Goal: Task Accomplishment & Management: Complete application form

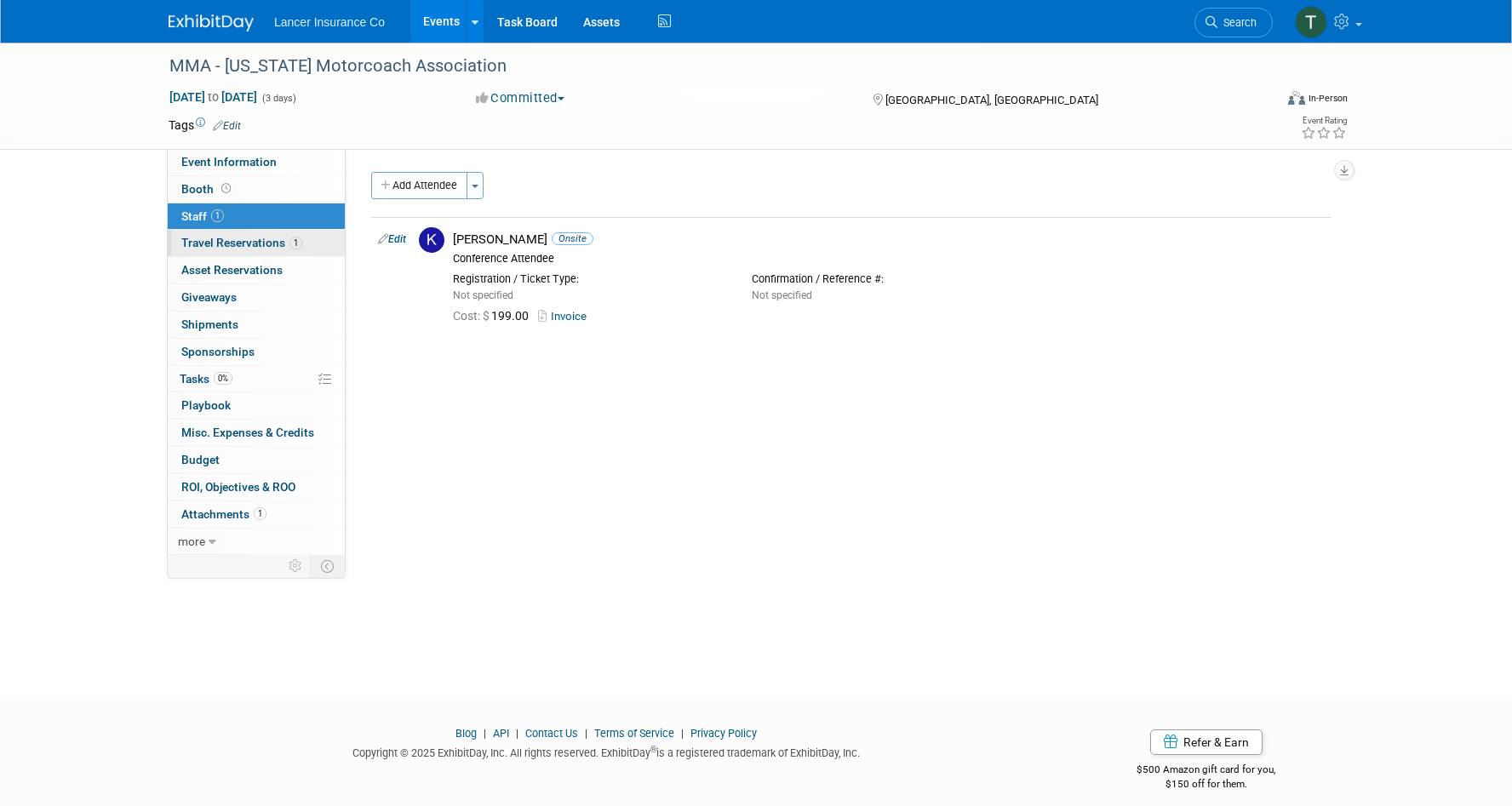
click at [243, 249] on span "Travel Reservations 1" at bounding box center [242, 243] width 121 height 14
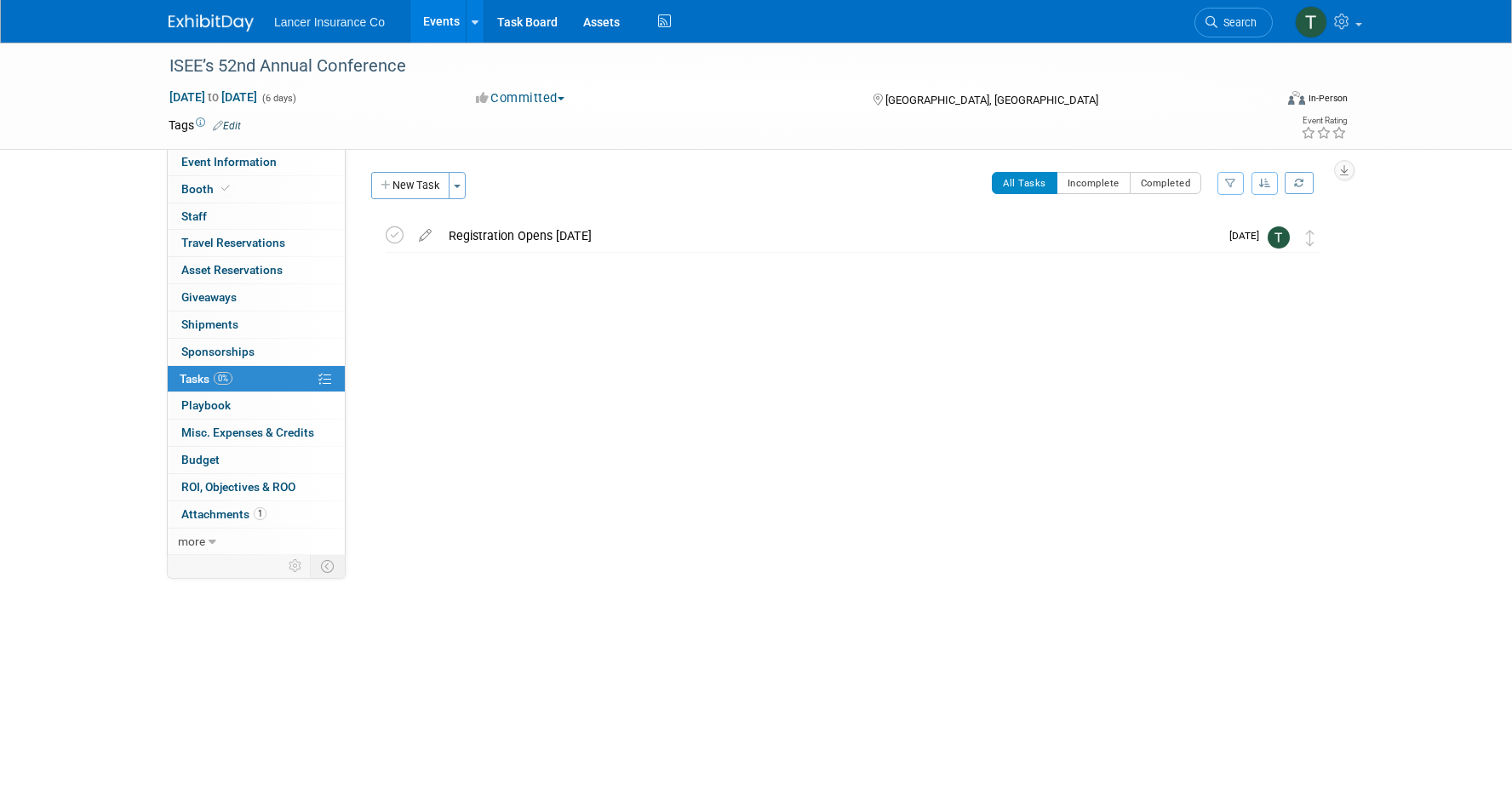
click at [442, 19] on link "Events" at bounding box center [441, 21] width 62 height 43
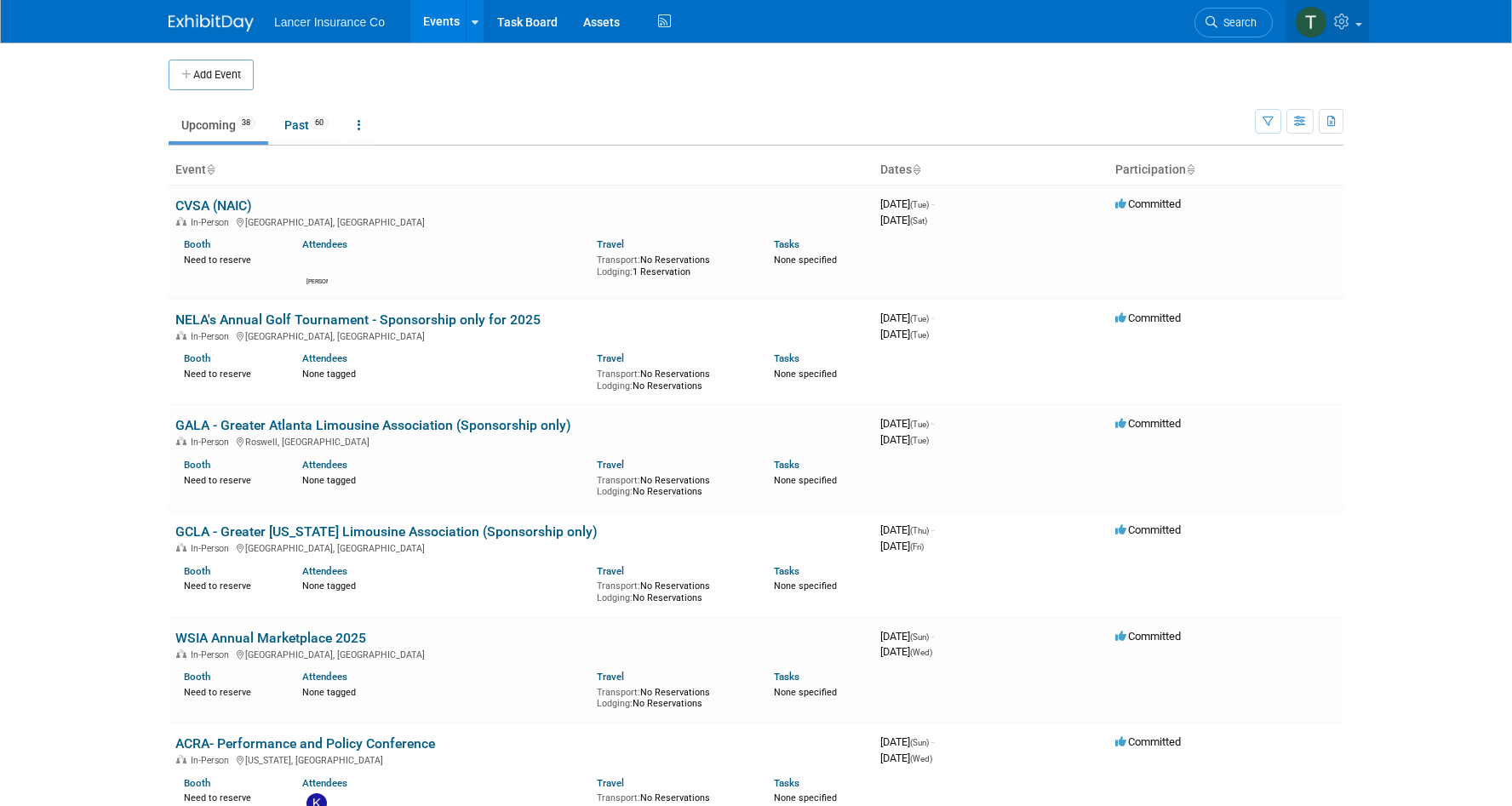
click at [1346, 23] on icon at bounding box center [1343, 21] width 19 height 16
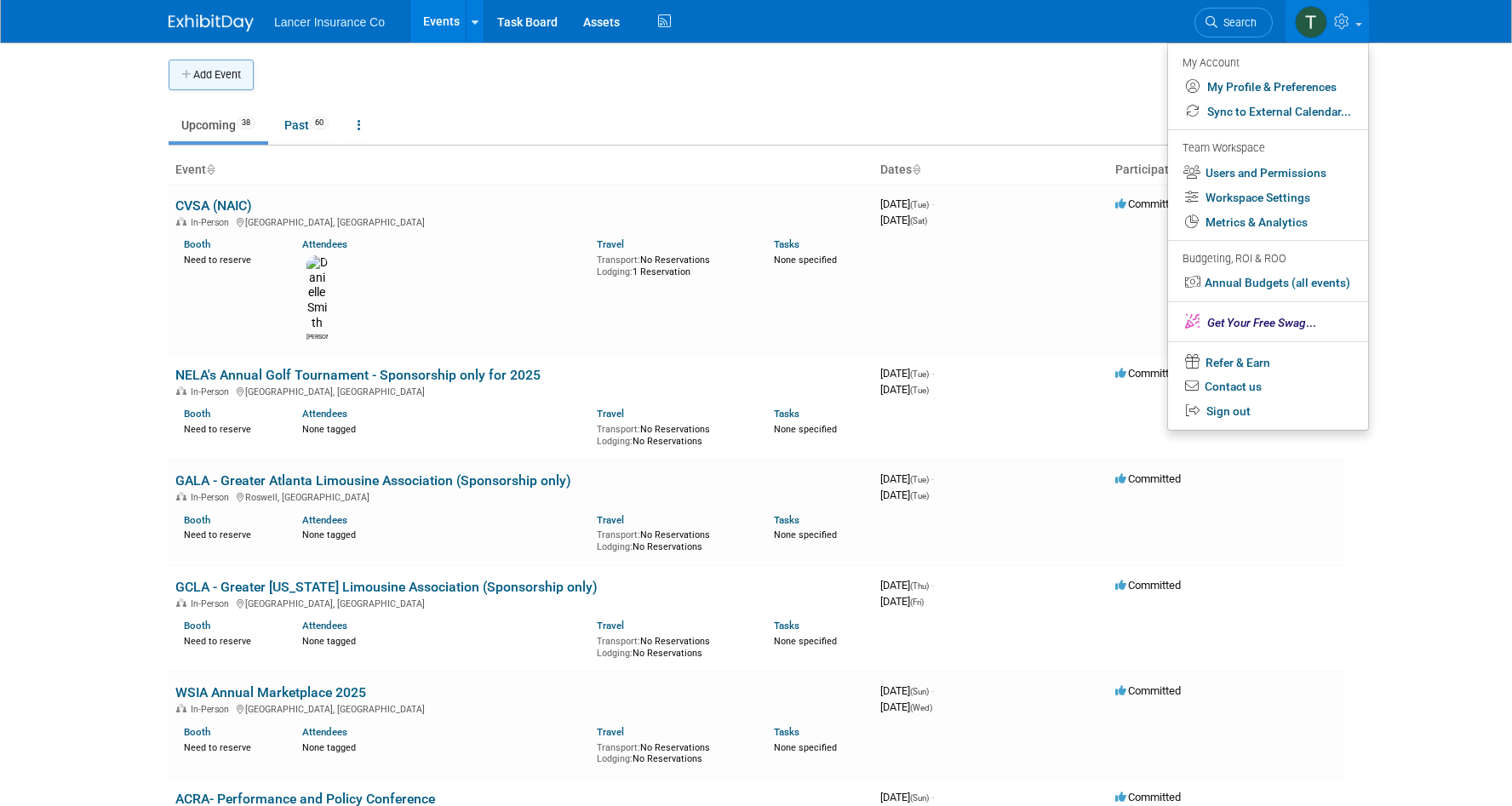
click at [203, 74] on button "Add Event" at bounding box center [211, 75] width 85 height 31
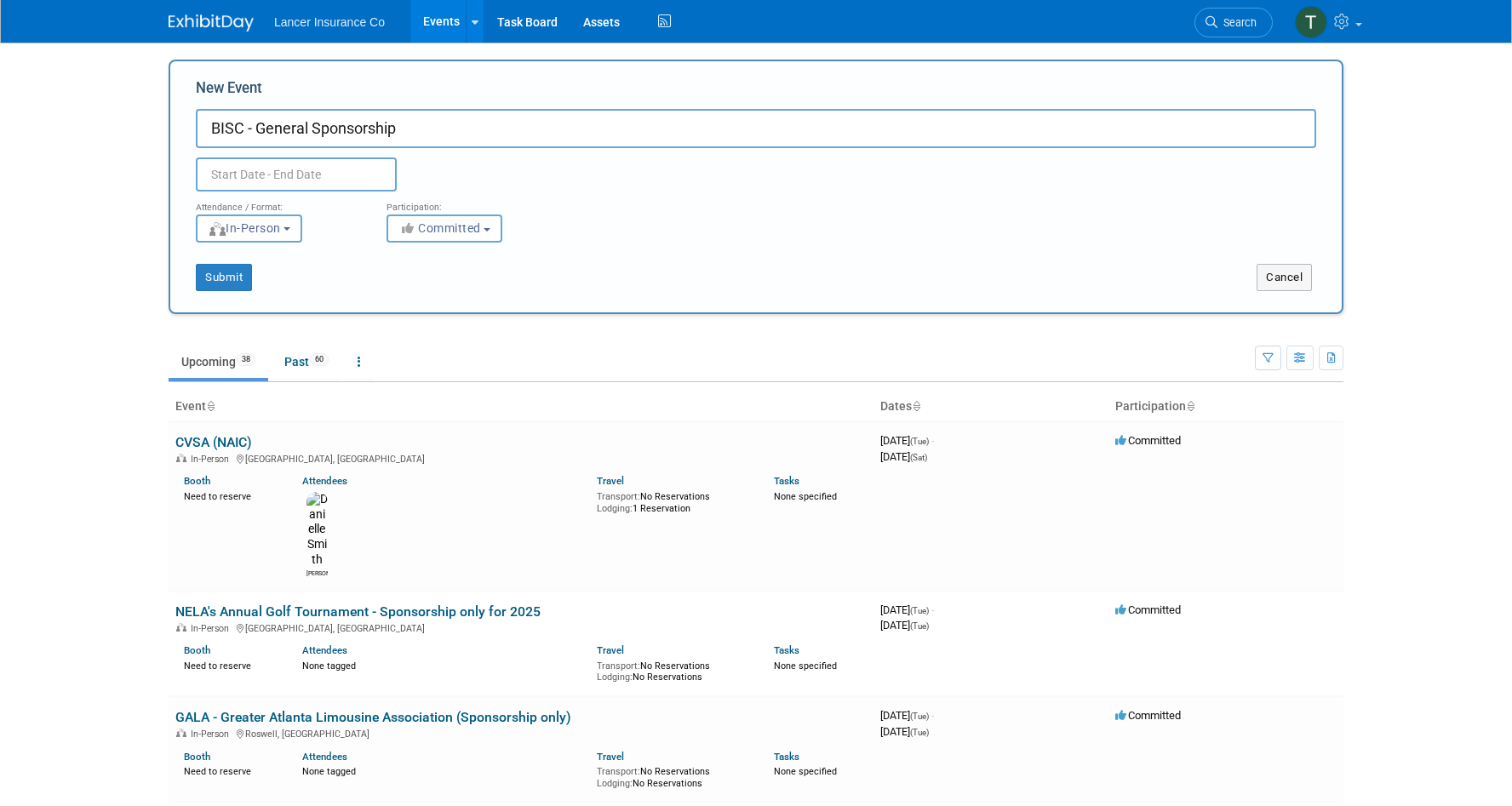
type input "BISC - General Sponsorship"
click at [237, 298] on div "New Event BISC - General Sponsorship Duplicate Event Warning Attendance / Forma…" at bounding box center [756, 186] width 1175 height 254
click at [227, 278] on button "Submit" at bounding box center [224, 277] width 57 height 27
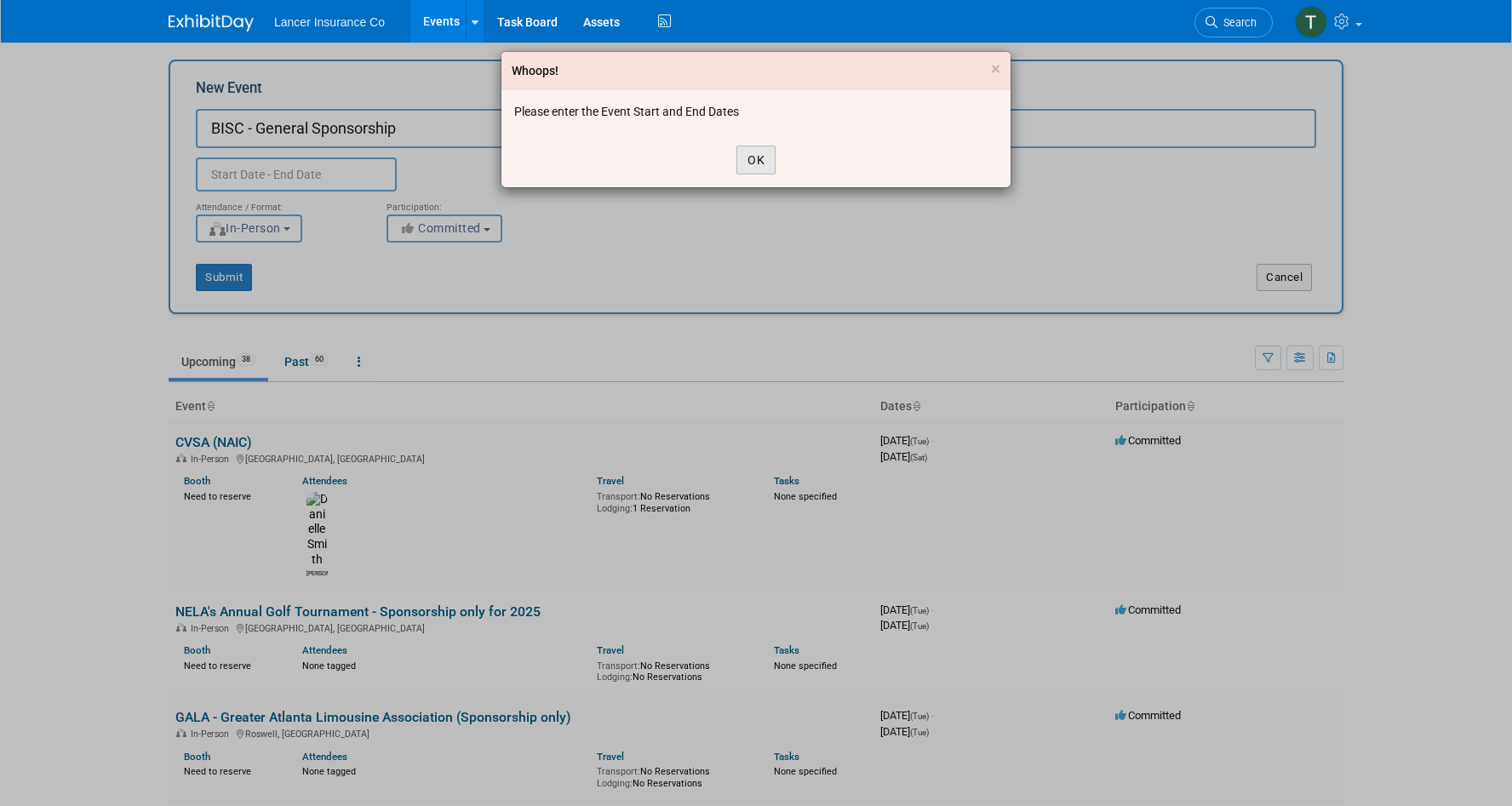
click at [756, 163] on button "OK" at bounding box center [756, 160] width 39 height 29
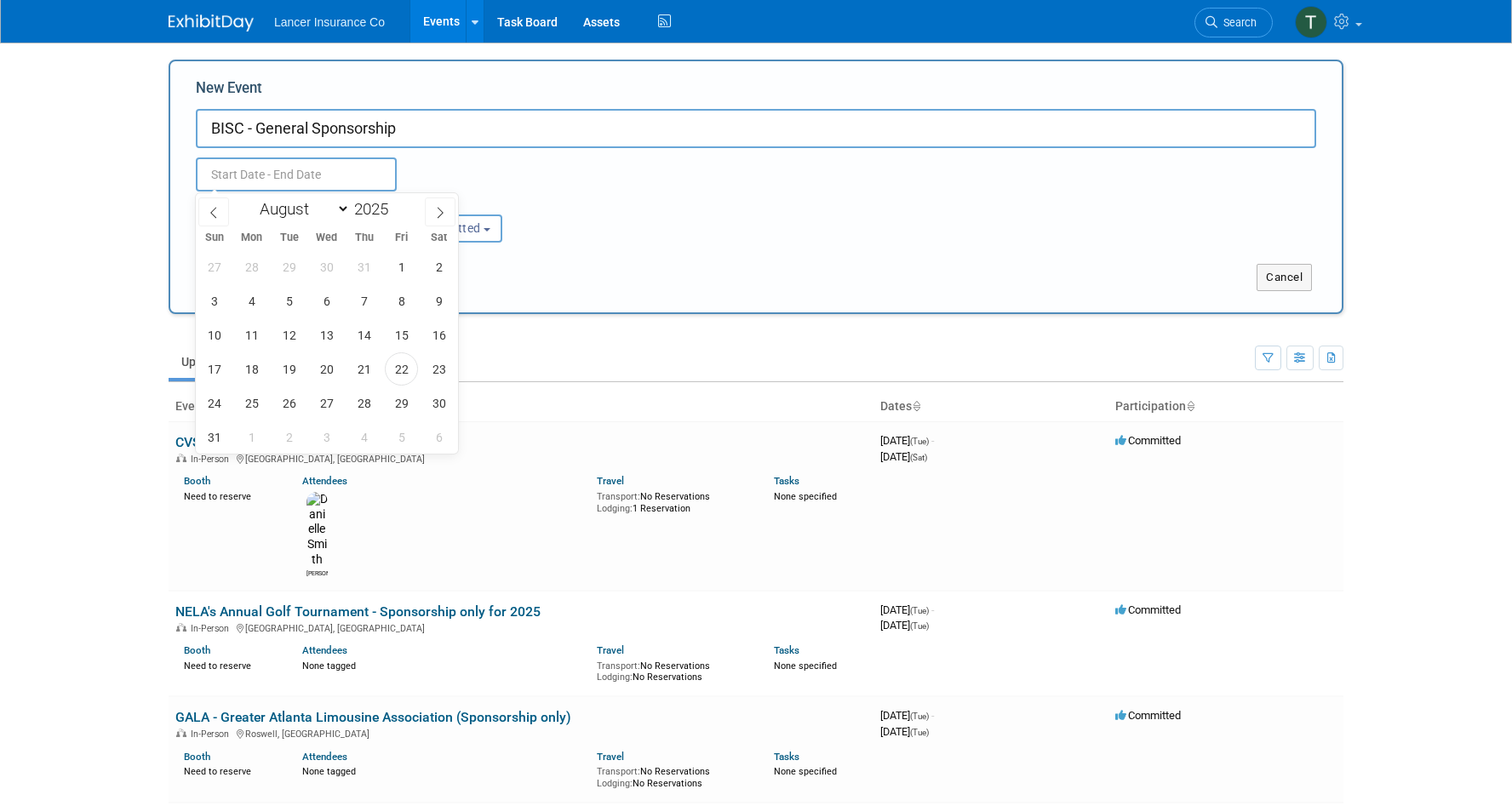
click at [279, 173] on input "text" at bounding box center [296, 174] width 201 height 34
click at [95, 243] on body "Lancer Insurance Co Events Add Event Bulk Upload Events Shareable Event Boards …" at bounding box center [756, 403] width 1512 height 806
click at [244, 176] on input "text" at bounding box center [296, 174] width 201 height 34
click at [429, 132] on input "BISC - General Sponsorship" at bounding box center [756, 129] width 1121 height 39
click at [337, 177] on input "text" at bounding box center [296, 174] width 201 height 34
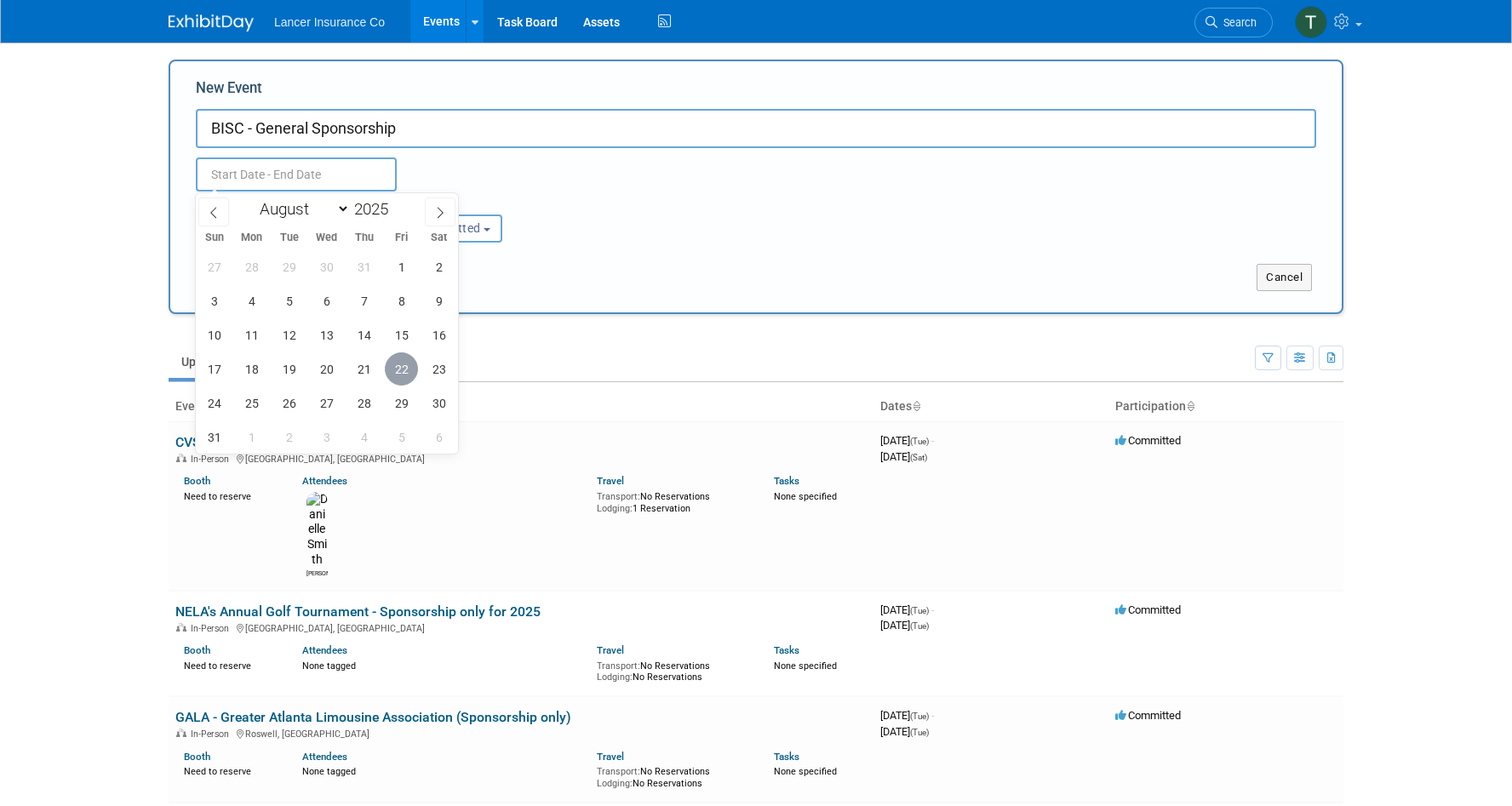
click at [405, 371] on span "22" at bounding box center [401, 369] width 33 height 33
type input "Aug 22, 2025 to Aug 22, 2025"
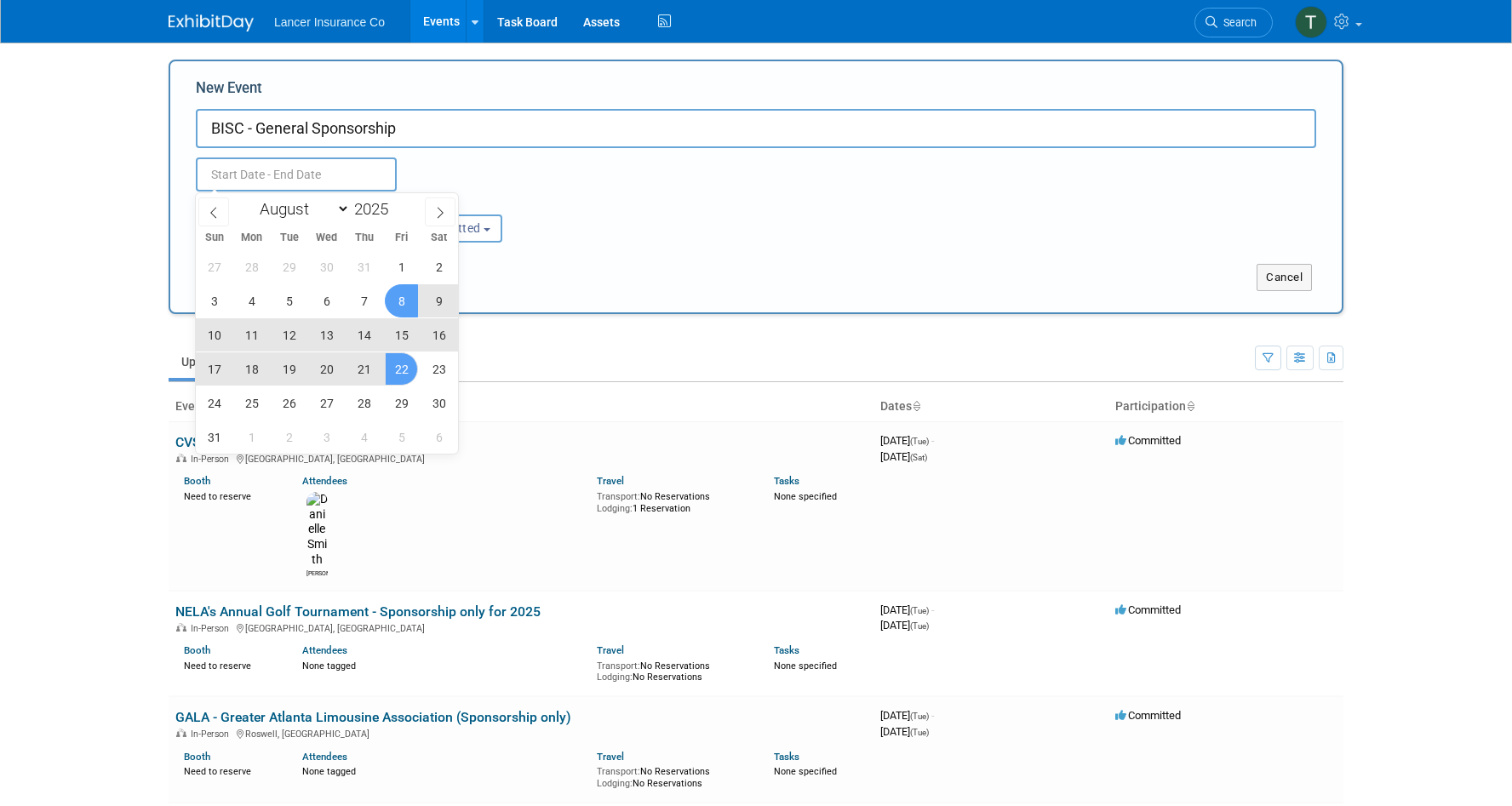
type input "Aug 22, 2025 to Aug 22, 2025"
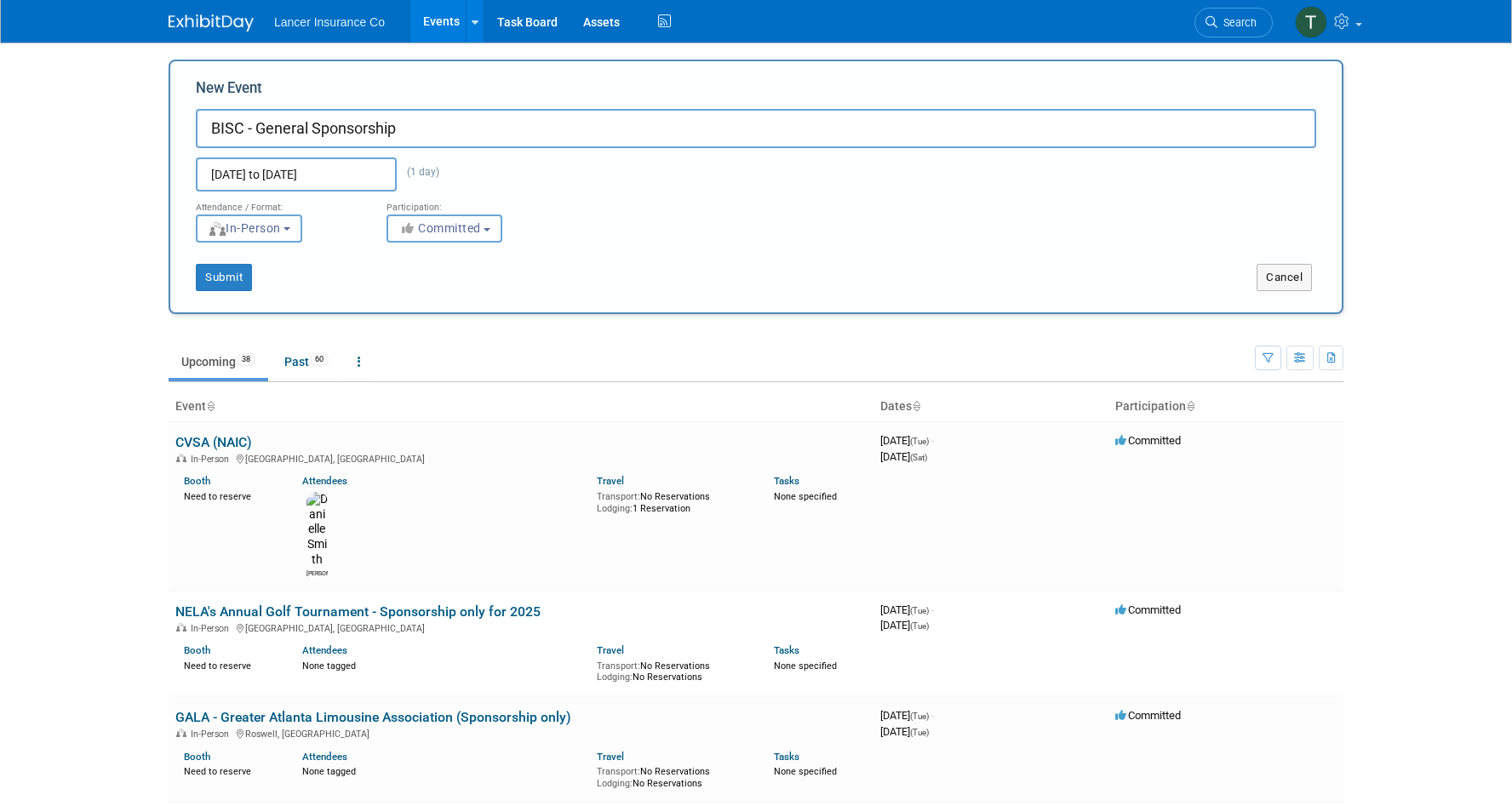
click at [312, 128] on input "BISC - General Sponsorship" at bounding box center [756, 129] width 1121 height 39
type input "BISC - General Silver Sponsorship"
click at [218, 278] on button "Submit" at bounding box center [224, 277] width 57 height 27
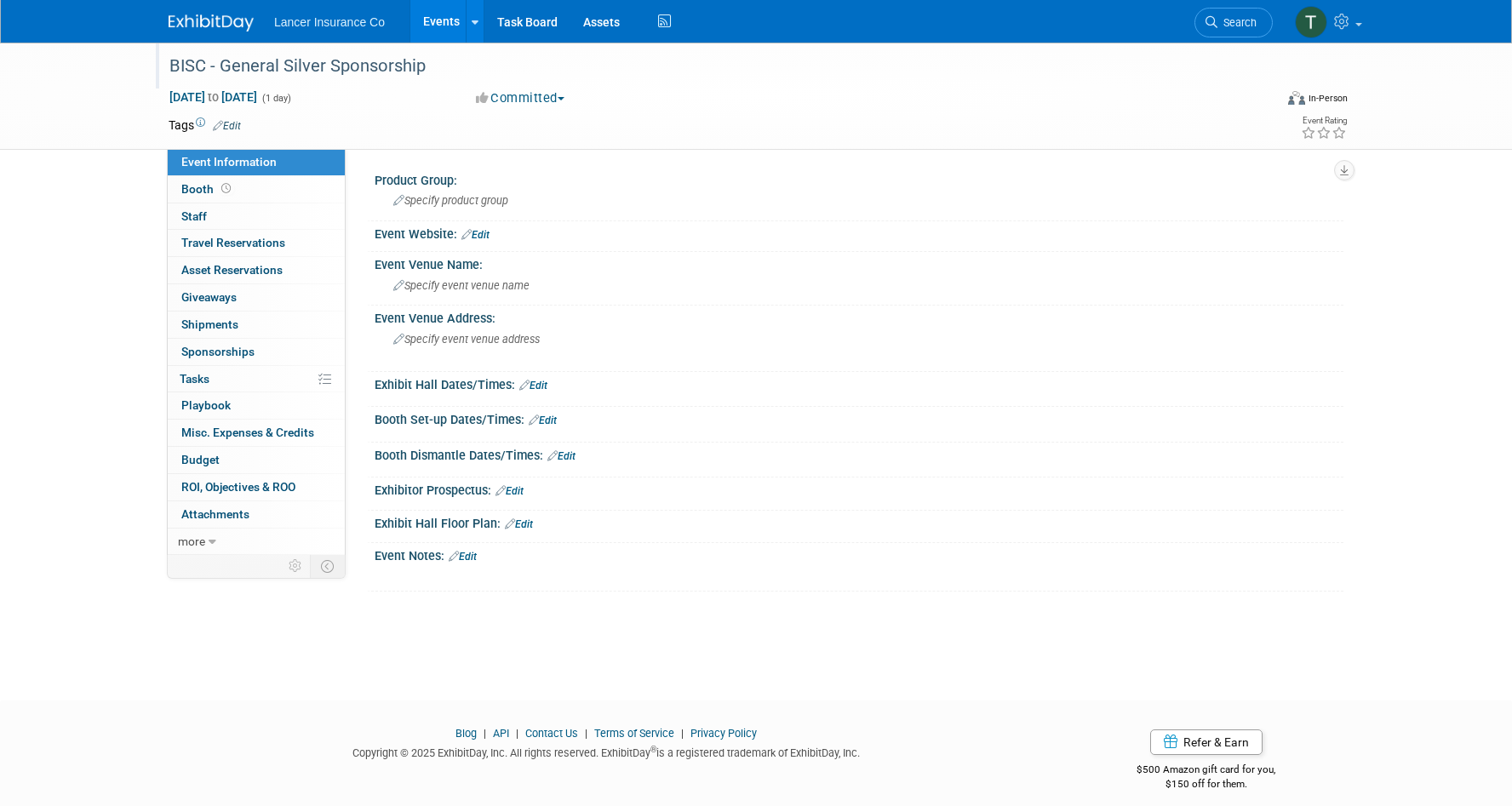
drag, startPoint x: 430, startPoint y: 67, endPoint x: 281, endPoint y: 67, distance: 149.0
click at [281, 67] on div "BISC - General Silver Sponsorship" at bounding box center [705, 67] width 1084 height 31
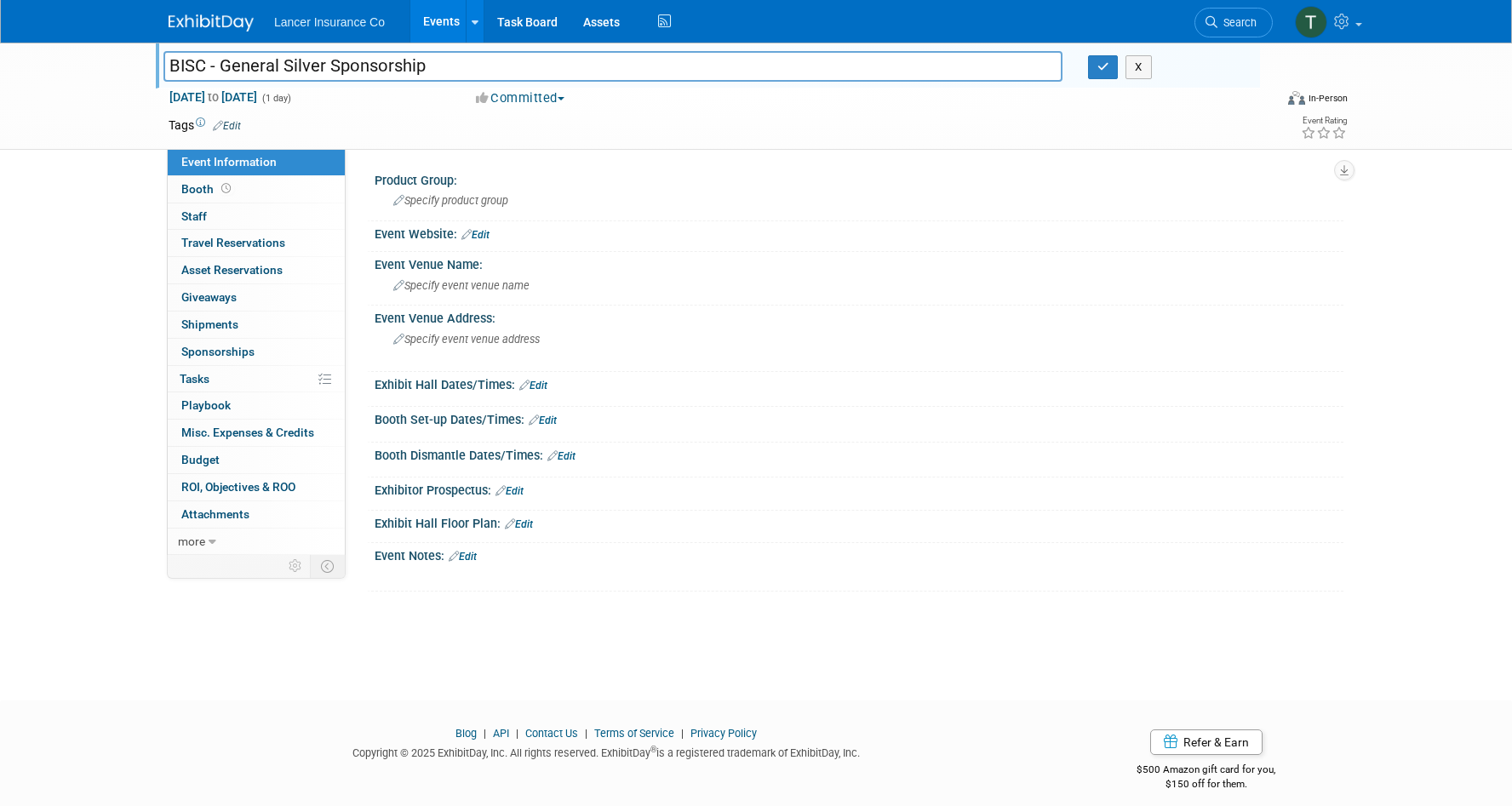
drag, startPoint x: 280, startPoint y: 60, endPoint x: 422, endPoint y: 61, distance: 142.0
click at [422, 61] on input "BISC - General Silver Sponsorship" at bounding box center [613, 66] width 899 height 30
click at [214, 347] on span "Sponsorships 0" at bounding box center [218, 351] width 73 height 14
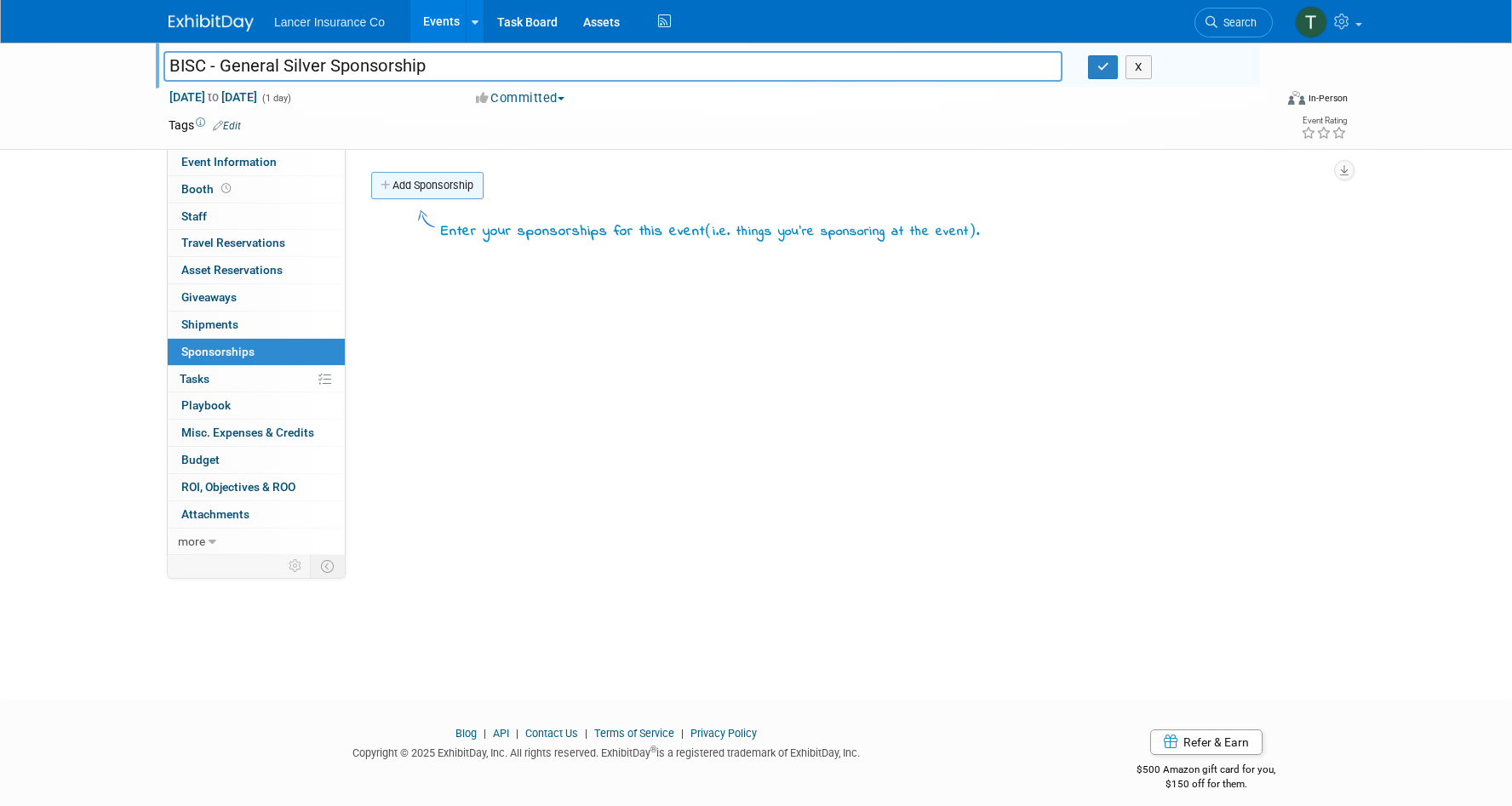
click at [413, 192] on link "Add Sponsorship" at bounding box center [427, 186] width 112 height 27
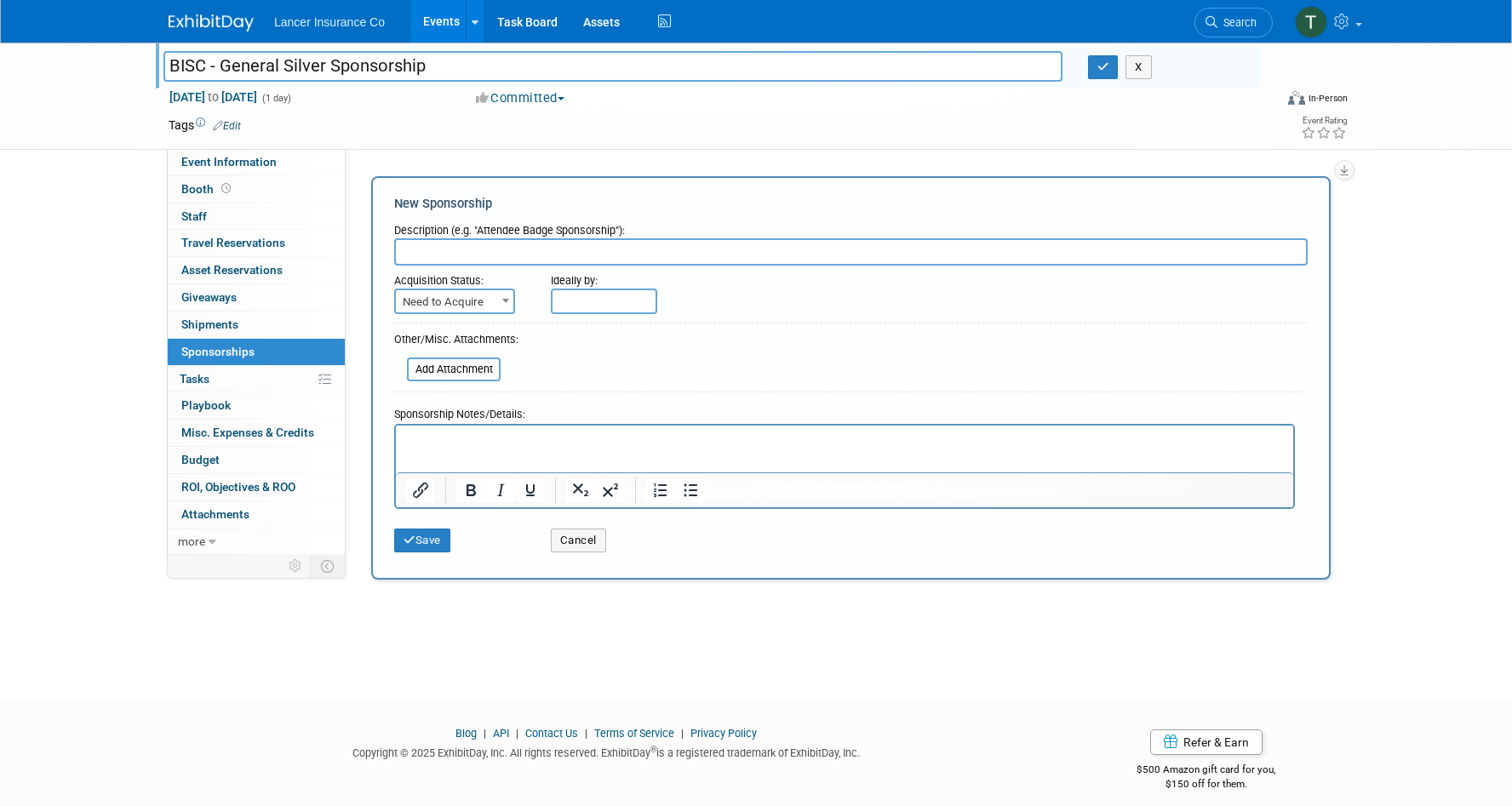
click at [435, 251] on input "text" at bounding box center [851, 252] width 914 height 27
paste input "Silver Sponsorship"
type input "Silver Sponsorship"
click at [457, 299] on span "Need to Acquire" at bounding box center [454, 302] width 118 height 24
select select "2"
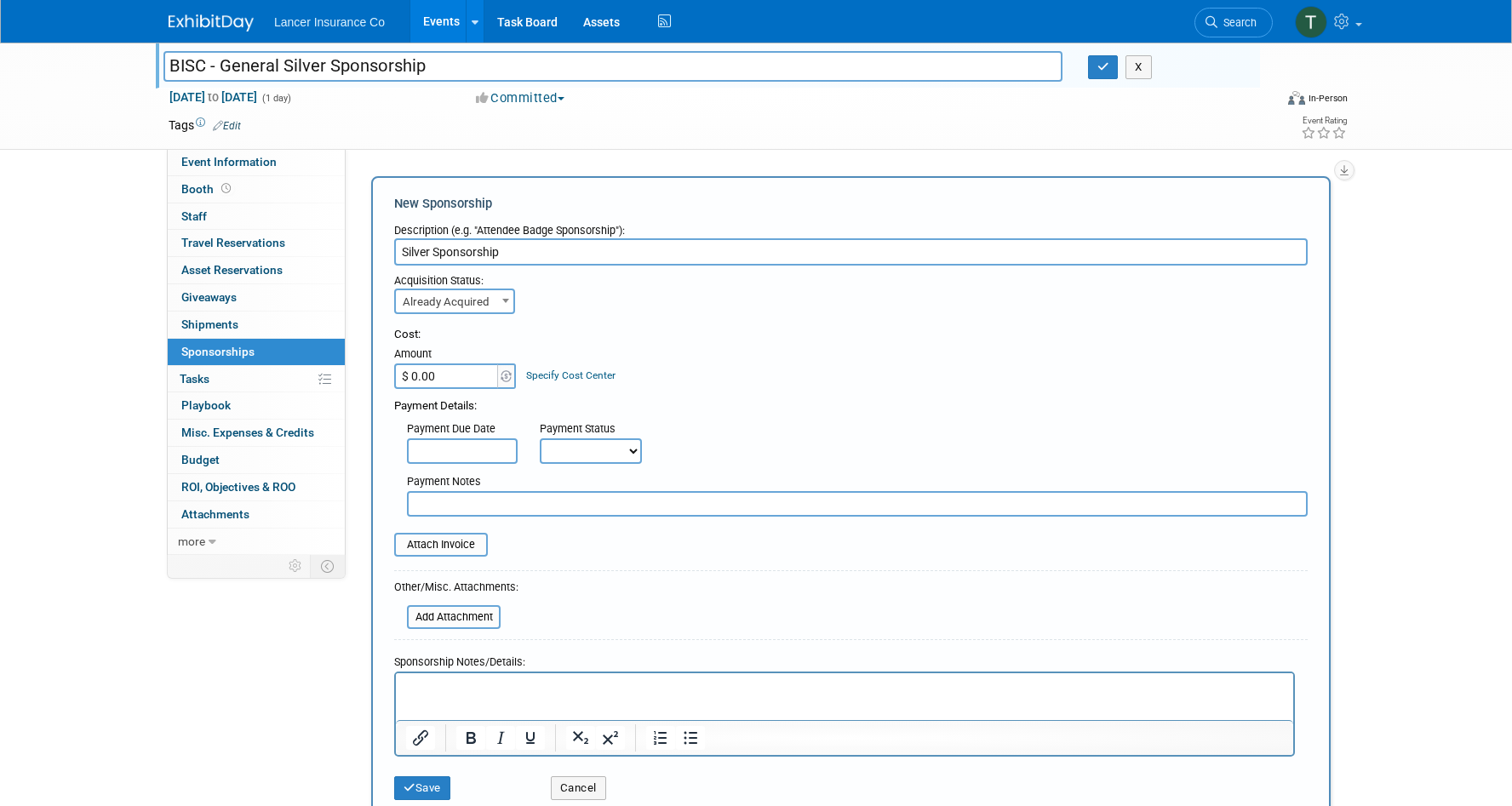
click at [448, 377] on input "$ 0.00" at bounding box center [447, 377] width 107 height 26
type input "$ 1,000.00"
click at [447, 542] on input "file" at bounding box center [385, 544] width 202 height 20
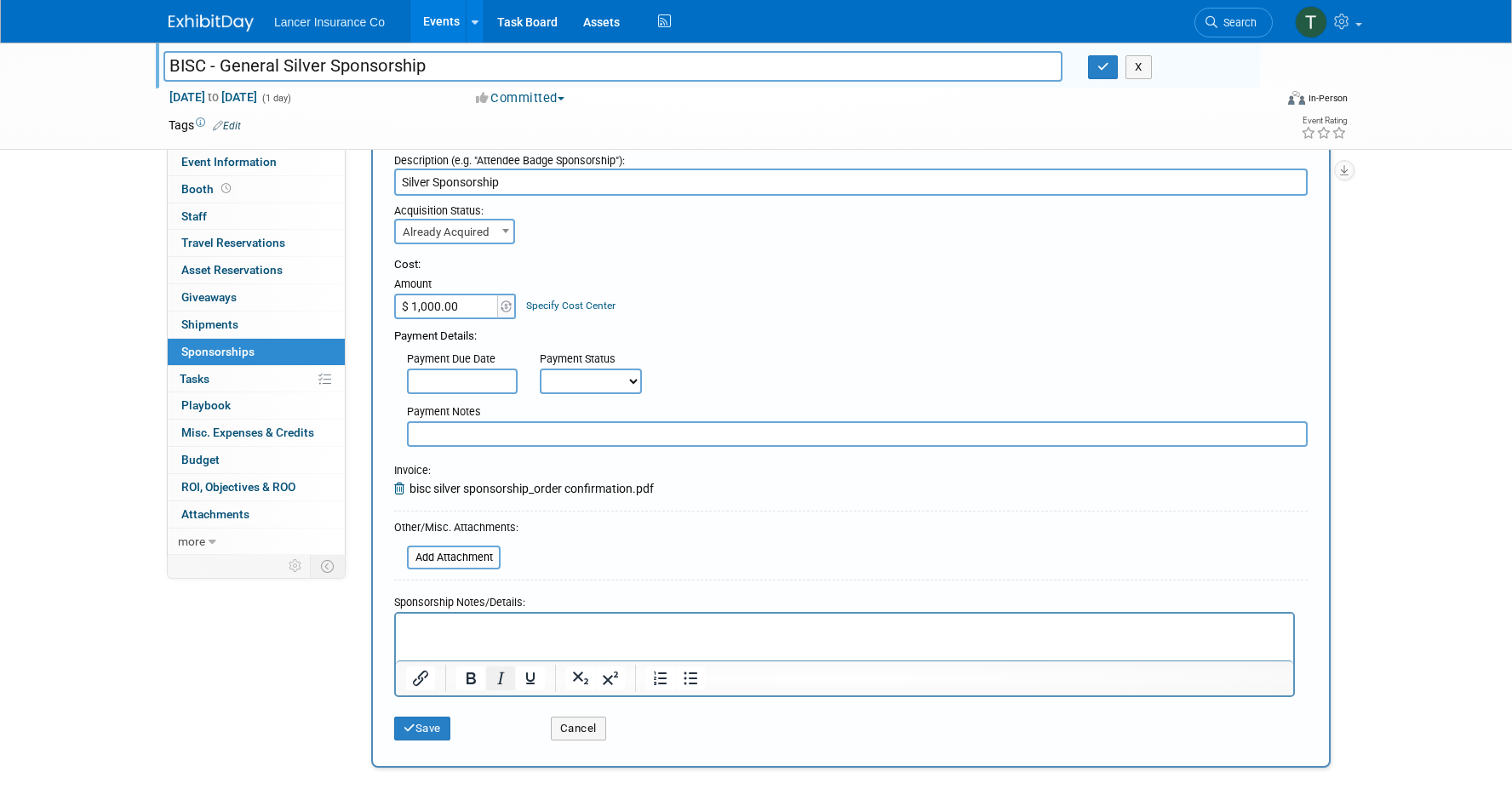
scroll to position [222, 0]
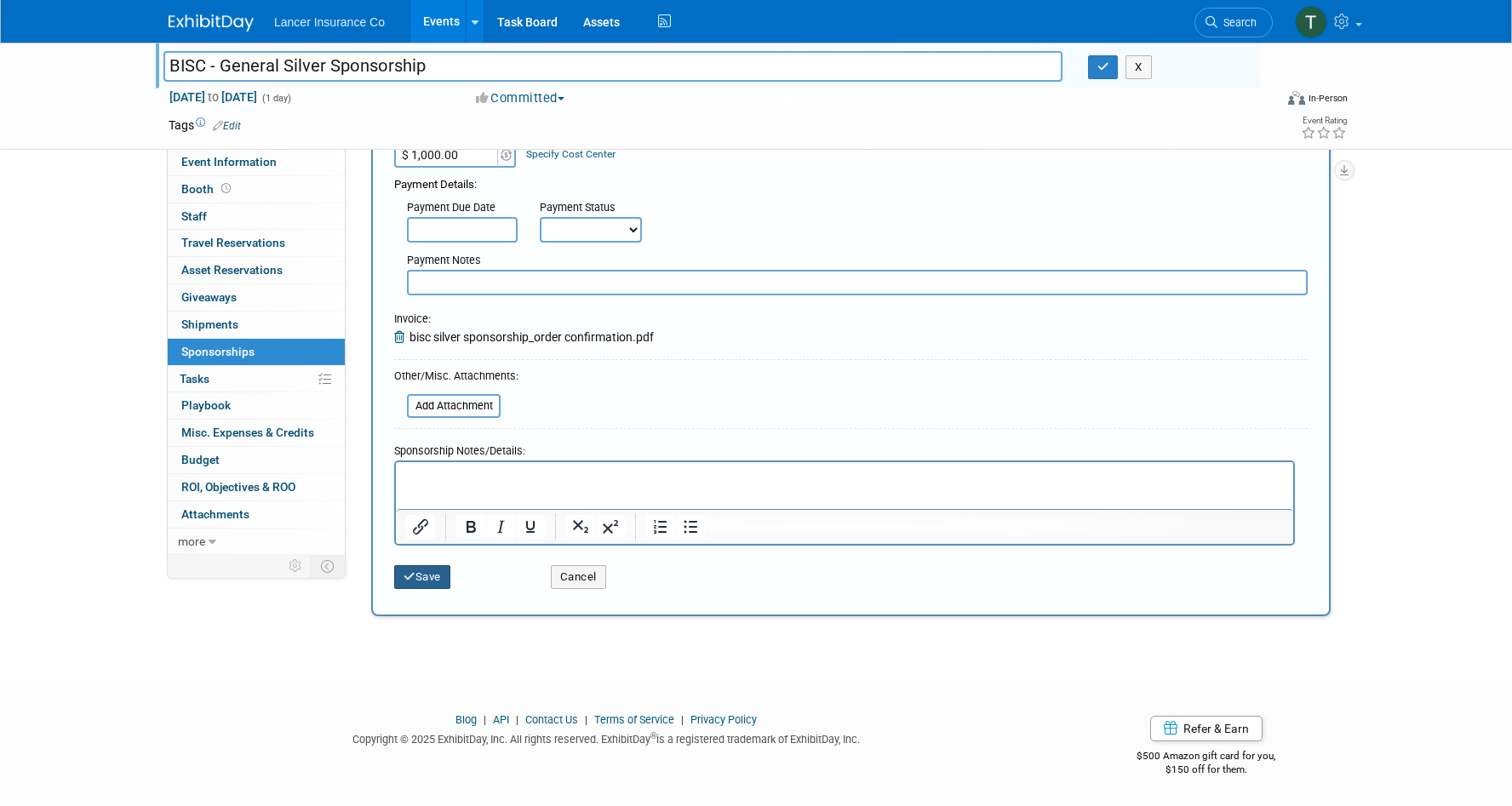
click at [411, 586] on button "Save" at bounding box center [422, 577] width 57 height 24
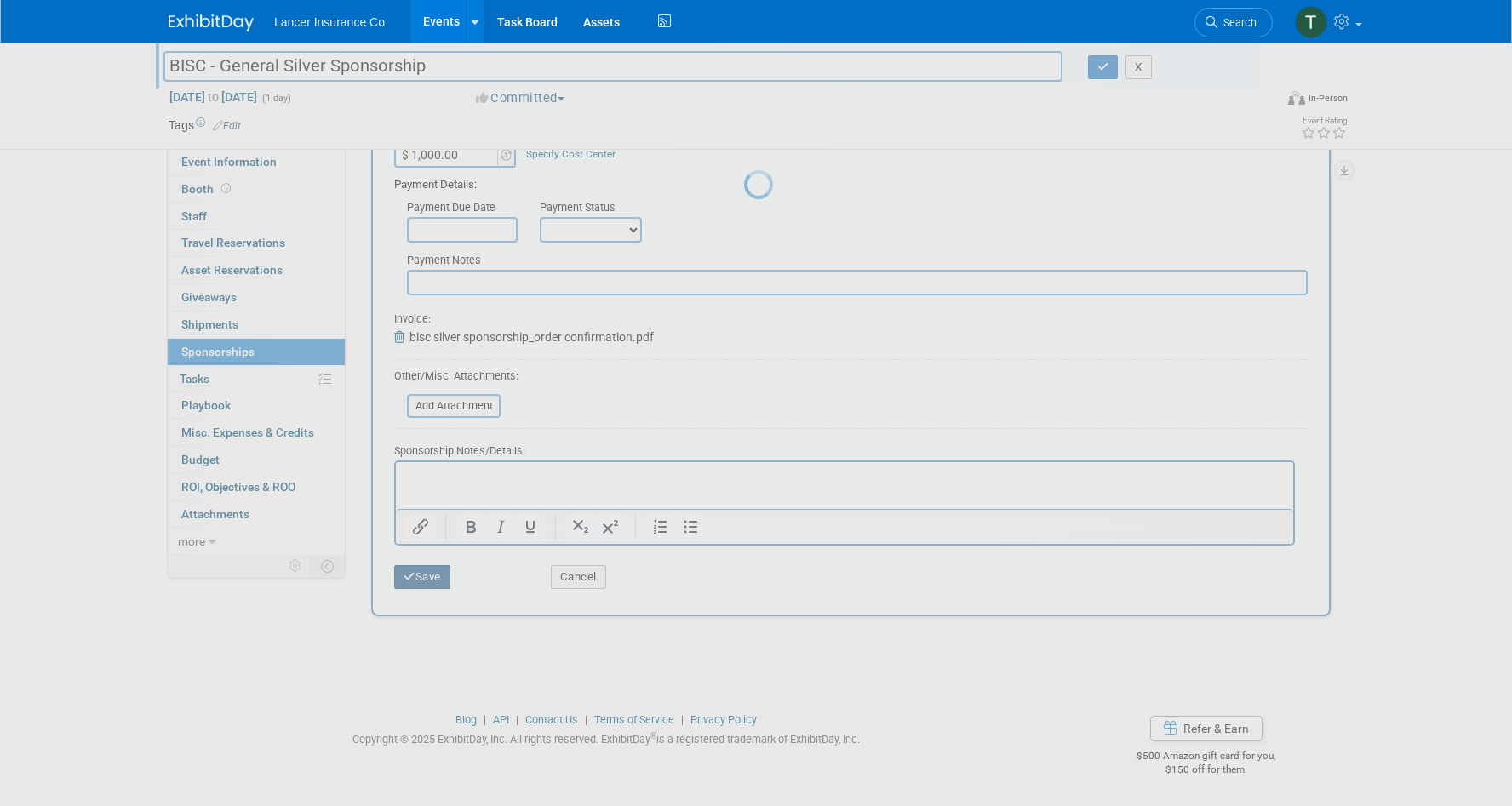
scroll to position [14, 0]
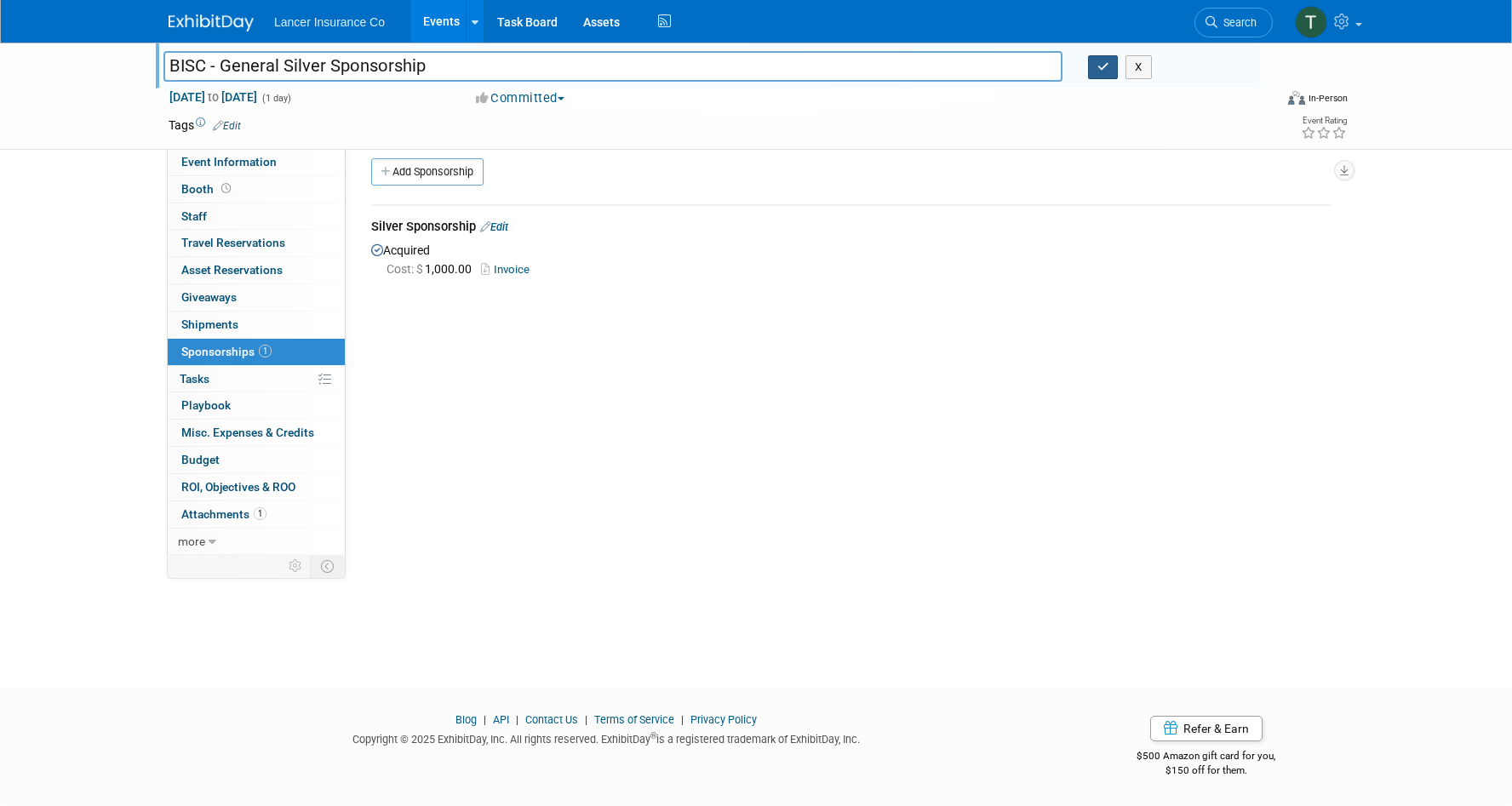
click at [1104, 76] on button "button" at bounding box center [1103, 67] width 31 height 24
